Goal: Task Accomplishment & Management: Use online tool/utility

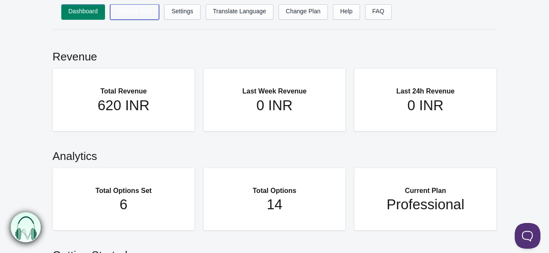
click at [125, 10] on link "Options Sets" at bounding box center [134, 11] width 49 height 15
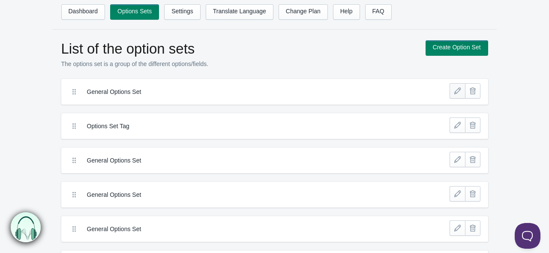
click at [460, 90] on link at bounding box center [457, 90] width 15 height 15
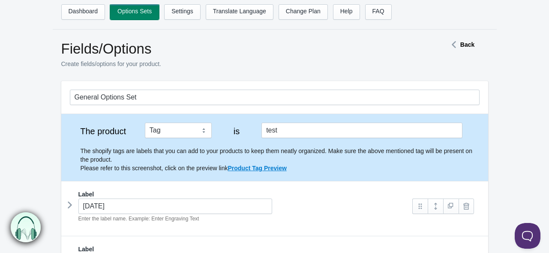
click at [126, 10] on link "Options Sets" at bounding box center [134, 11] width 49 height 15
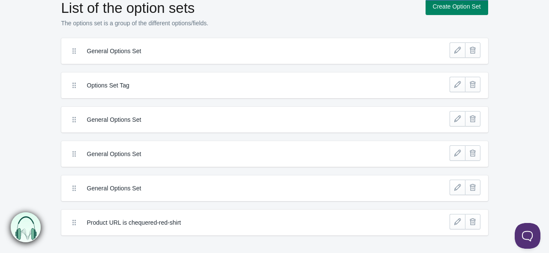
scroll to position [82, 0]
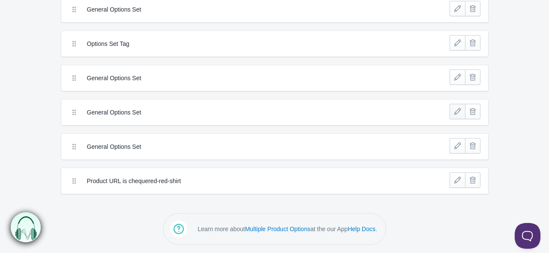
click at [455, 110] on link at bounding box center [457, 111] width 15 height 15
